Goal: Navigation & Orientation: Find specific page/section

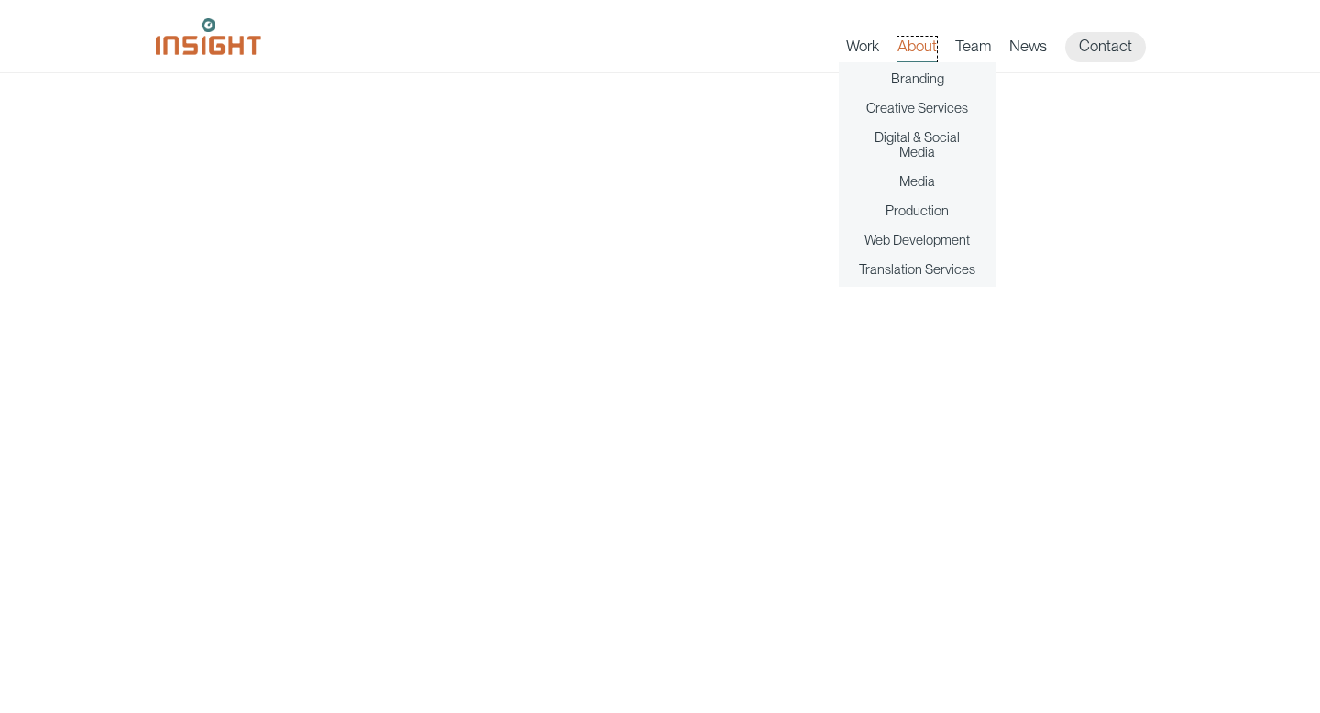
click at [923, 46] on link "About" at bounding box center [916, 50] width 39 height 26
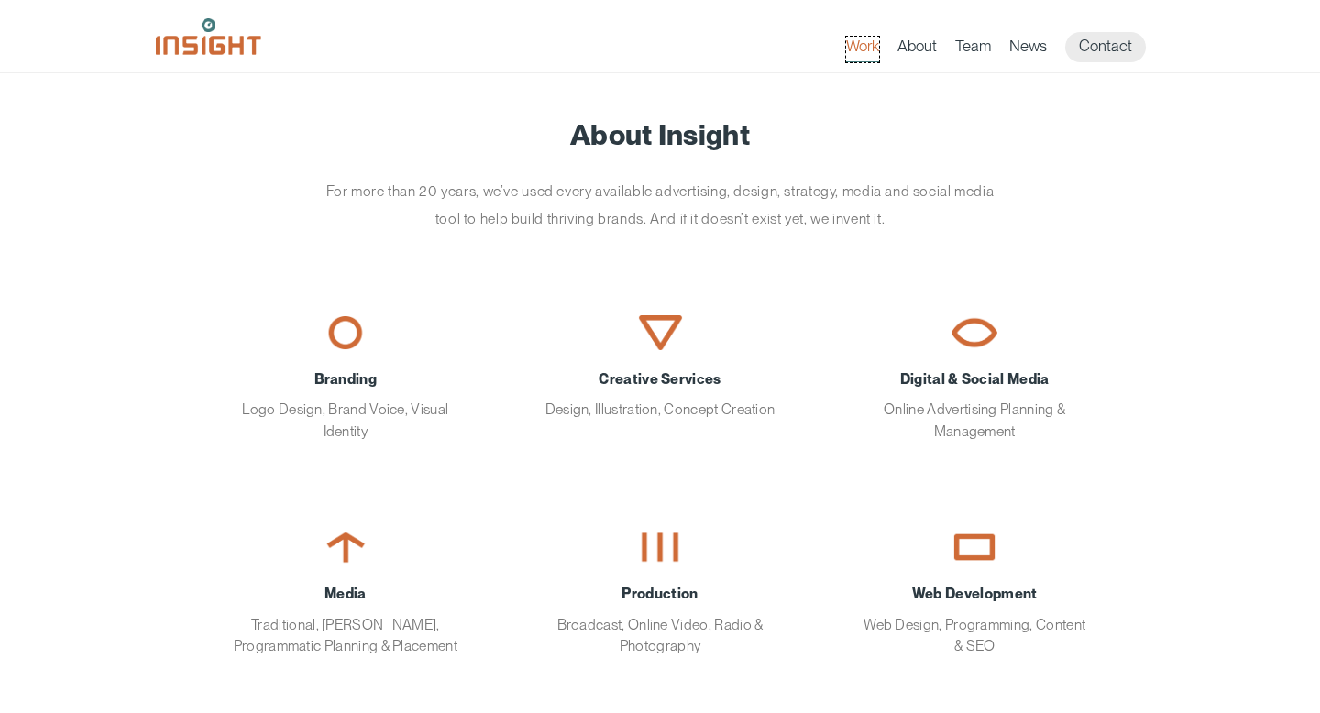
click at [861, 48] on link "Work" at bounding box center [862, 50] width 33 height 26
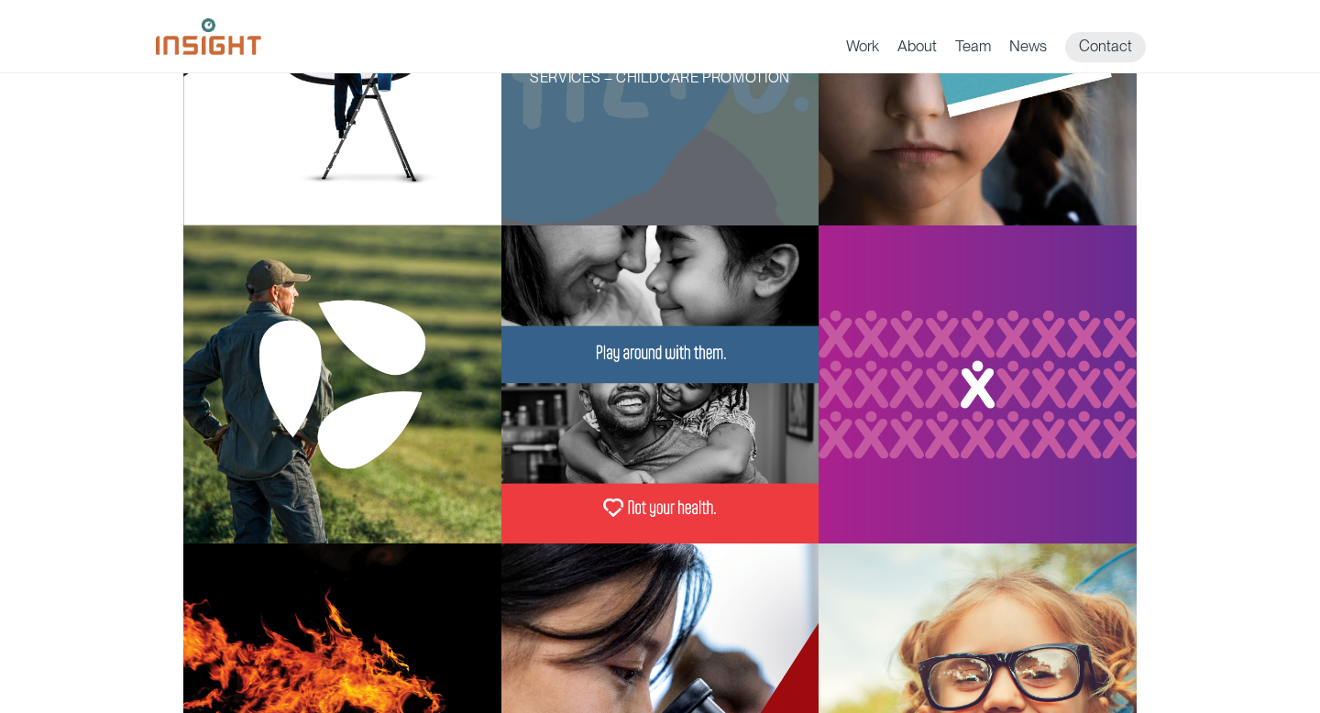
scroll to position [347, 0]
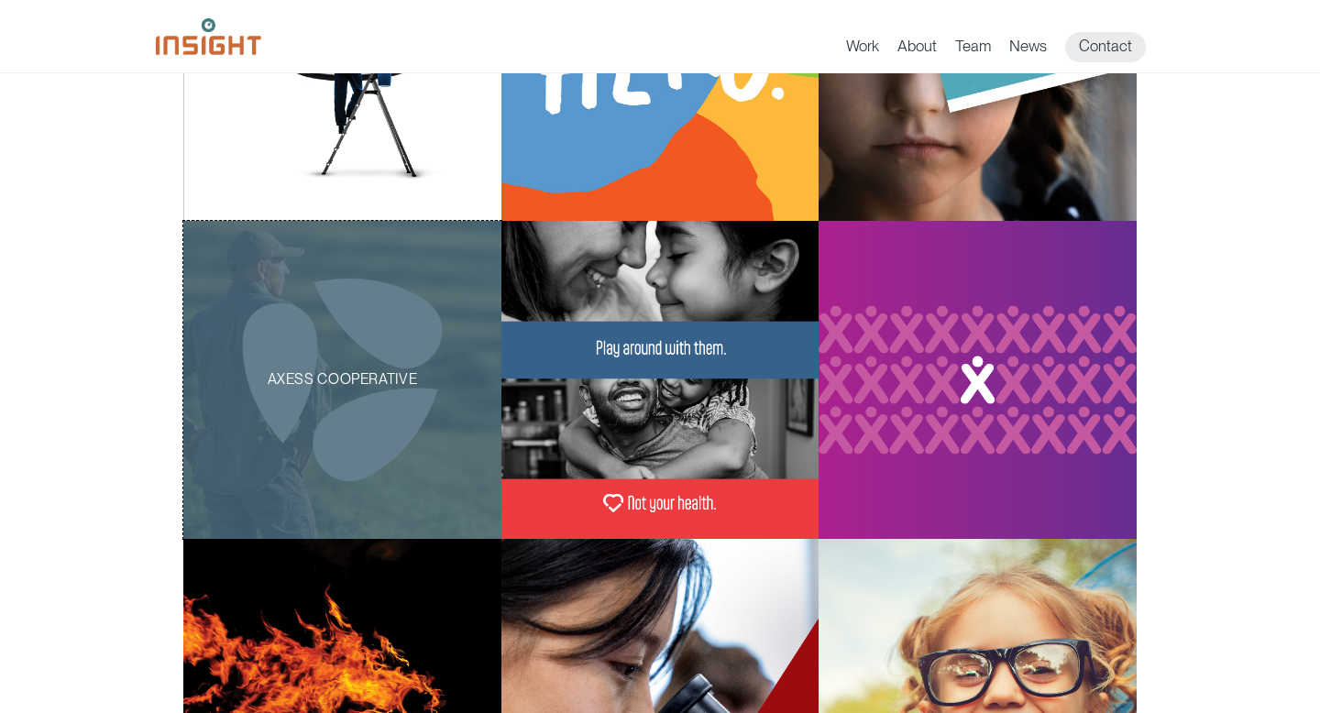
click at [373, 329] on div "AXESS Cooperative" at bounding box center [342, 380] width 318 height 318
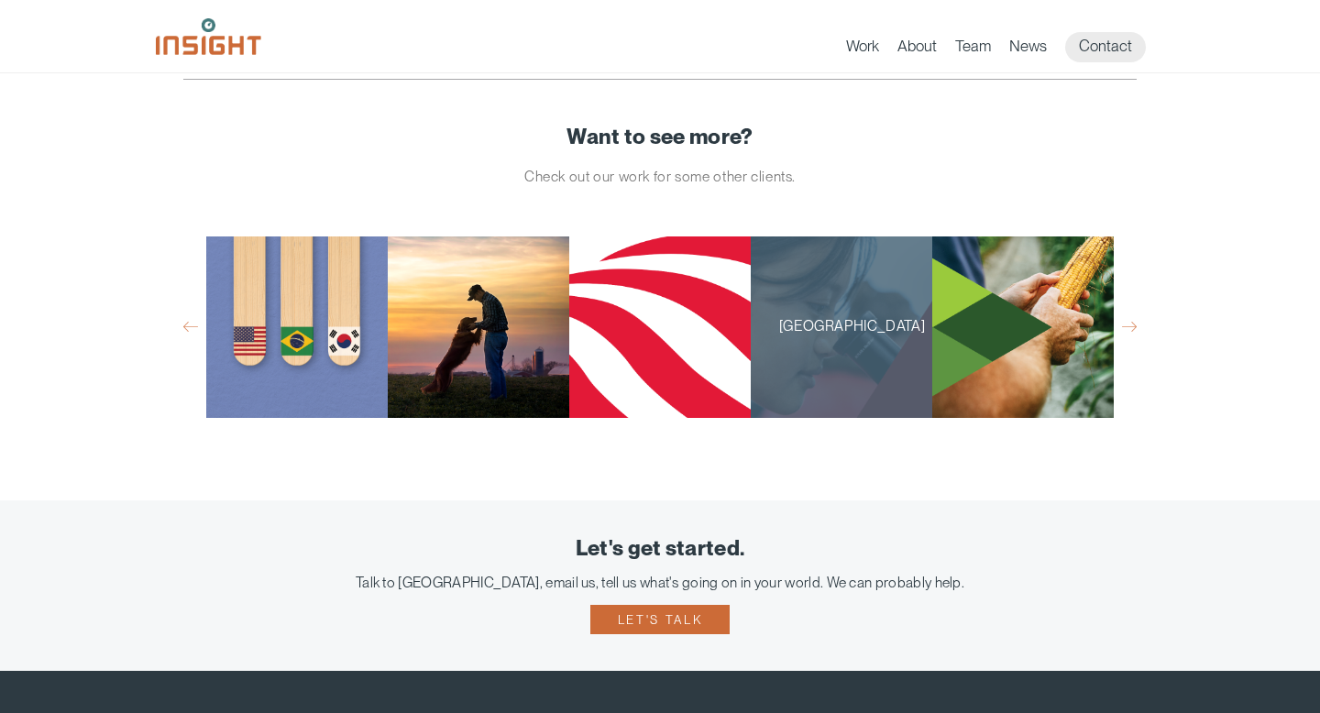
scroll to position [4504, 0]
